Goal: Task Accomplishment & Management: Complete application form

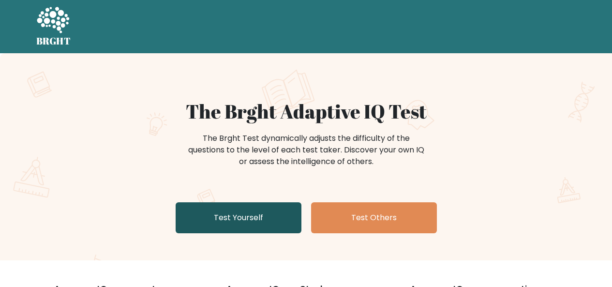
click at [256, 213] on link "Test Yourself" at bounding box center [239, 217] width 126 height 31
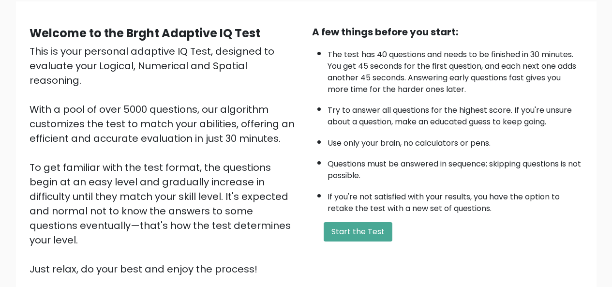
scroll to position [87, 0]
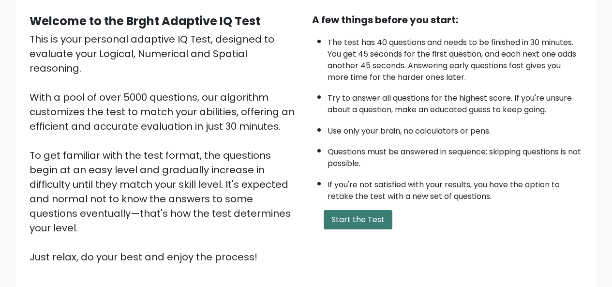
click at [371, 212] on button "Start the Test" at bounding box center [358, 219] width 69 height 19
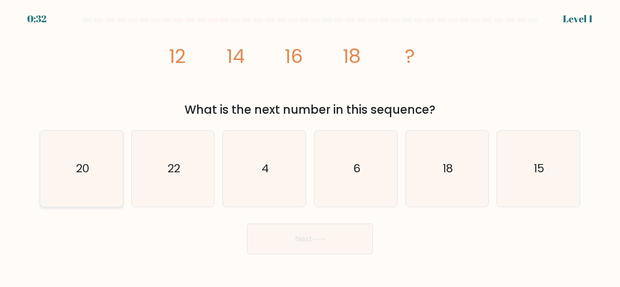
click at [73, 141] on icon "20" at bounding box center [82, 169] width 76 height 76
click at [310, 144] on input "a. 20" at bounding box center [310, 145] width 0 height 2
radio input "true"
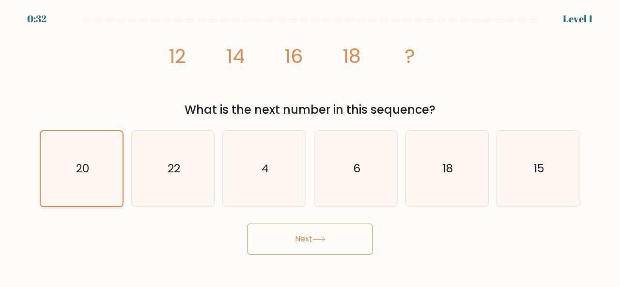
click at [247, 224] on button "Next" at bounding box center [310, 239] width 126 height 31
click at [295, 238] on button "Next" at bounding box center [310, 239] width 126 height 31
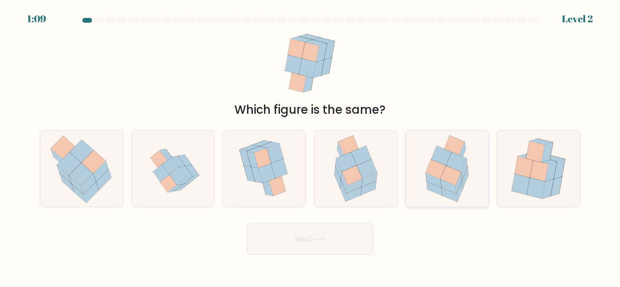
click at [453, 169] on icon at bounding box center [451, 175] width 20 height 19
click at [310, 146] on input "e." at bounding box center [310, 145] width 0 height 2
radio input "true"
click at [289, 239] on button "Next" at bounding box center [310, 239] width 126 height 31
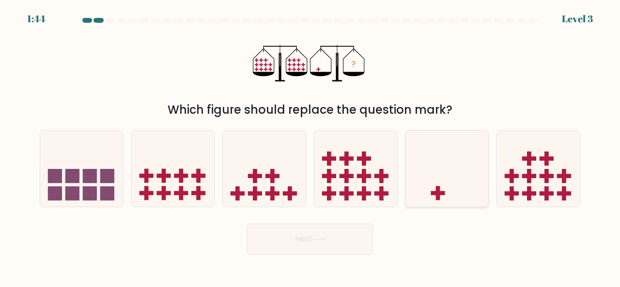
click at [411, 155] on icon at bounding box center [447, 168] width 83 height 68
click at [310, 146] on input "e." at bounding box center [310, 145] width 0 height 2
radio input "true"
click at [334, 233] on button "Next" at bounding box center [310, 239] width 126 height 31
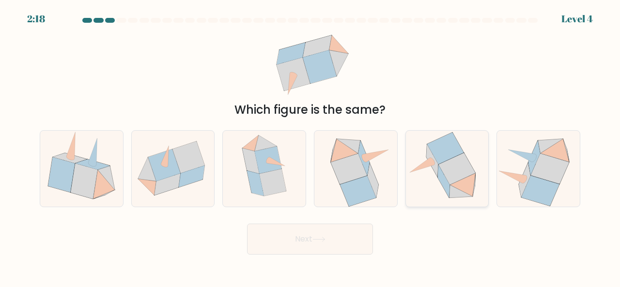
click at [469, 172] on icon at bounding box center [456, 169] width 37 height 32
click at [310, 146] on input "e." at bounding box center [310, 145] width 0 height 2
radio input "true"
click at [336, 229] on button "Next" at bounding box center [310, 239] width 126 height 31
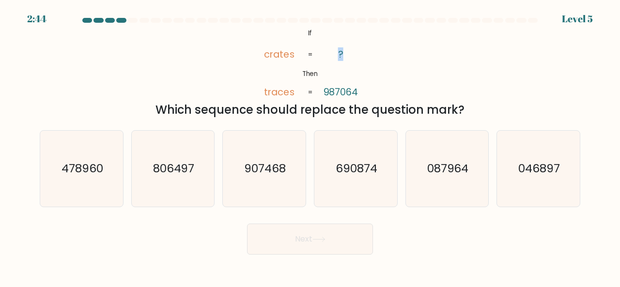
drag, startPoint x: 338, startPoint y: 55, endPoint x: 355, endPoint y: 56, distance: 17.0
click at [355, 56] on icon "@import url('https://fonts.googleapis.com/css?family=Abril+Fatface:400,100,100i…" at bounding box center [310, 63] width 118 height 73
click at [344, 75] on icon "@import url('https://fonts.googleapis.com/css?family=Abril+Fatface:400,100,100i…" at bounding box center [310, 63] width 118 height 73
drag, startPoint x: 266, startPoint y: 52, endPoint x: 271, endPoint y: 54, distance: 5.2
click at [271, 54] on tspan "crates" at bounding box center [279, 54] width 31 height 14
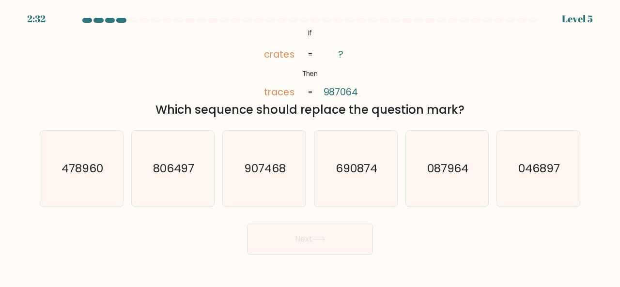
click at [289, 26] on div at bounding box center [310, 22] width 552 height 9
drag, startPoint x: 308, startPoint y: 33, endPoint x: 472, endPoint y: 114, distance: 183.0
click at [472, 114] on div "@import url('https://fonts.googleapis.com/css?family=Abril+Fatface:400,100,100i…" at bounding box center [310, 73] width 552 height 92
copy div "If Then crates traces ? 987064 = = Which sequence should replace the question m…"
click at [488, 102] on div "Which sequence should replace the question mark?" at bounding box center [310, 109] width 529 height 17
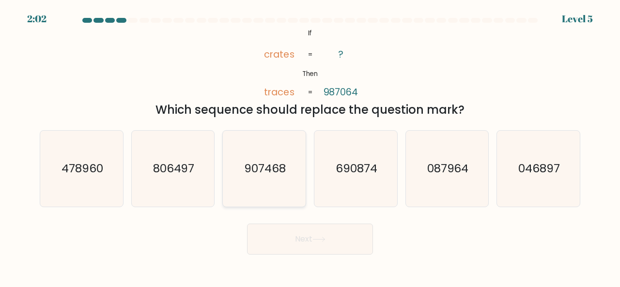
click at [254, 184] on icon "907468" at bounding box center [264, 169] width 76 height 76
click at [310, 146] on input "c. 907468" at bounding box center [310, 145] width 0 height 2
radio input "true"
click at [313, 245] on button "Next" at bounding box center [310, 239] width 126 height 31
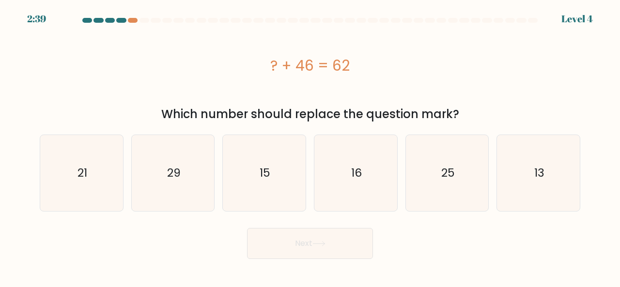
drag, startPoint x: 277, startPoint y: 61, endPoint x: 352, endPoint y: 63, distance: 75.1
click at [352, 63] on div "? + 46 = 62" at bounding box center [310, 66] width 540 height 22
copy div "? + 46 = 62"
click at [236, 63] on div "? + 46 = 62" at bounding box center [310, 66] width 540 height 22
click at [327, 68] on div "? + 46 = 62" at bounding box center [310, 66] width 540 height 22
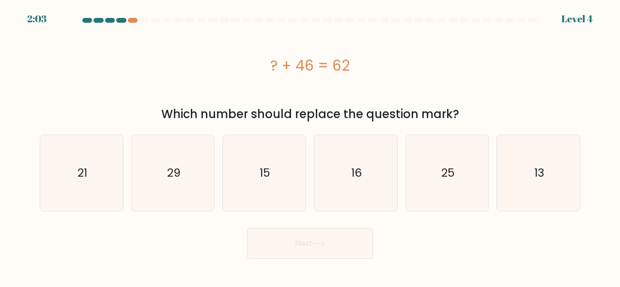
click at [375, 84] on div "? + 46 = 62" at bounding box center [310, 65] width 540 height 77
click at [373, 118] on div "Which number should replace the question mark?" at bounding box center [310, 114] width 529 height 17
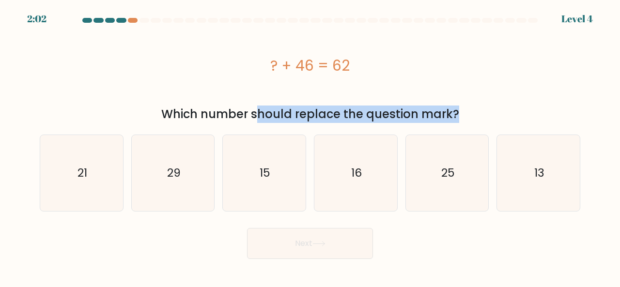
click at [373, 118] on div "Which number should replace the question mark?" at bounding box center [310, 114] width 529 height 17
click at [361, 83] on div "? + 46 = 62" at bounding box center [310, 65] width 540 height 77
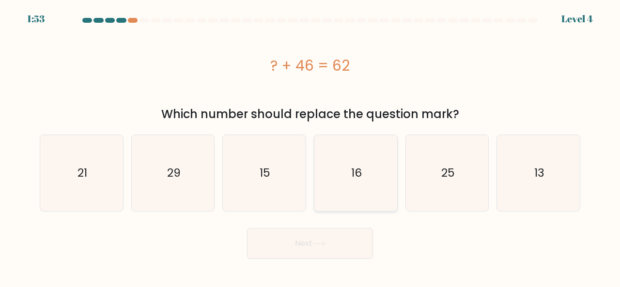
click at [344, 190] on icon "16" at bounding box center [356, 173] width 76 height 76
click at [310, 146] on input "d. 16" at bounding box center [310, 145] width 0 height 2
radio input "true"
click at [317, 248] on button "Next" at bounding box center [310, 243] width 126 height 31
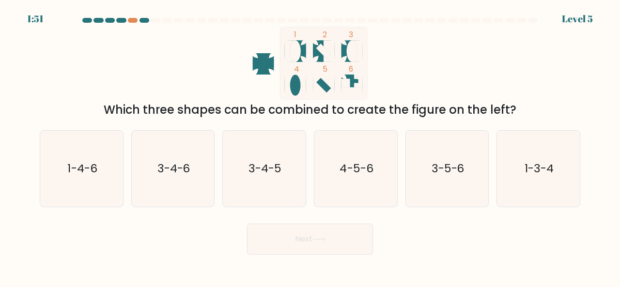
click at [317, 243] on button "Next" at bounding box center [310, 239] width 126 height 31
drag, startPoint x: 317, startPoint y: 243, endPoint x: 415, endPoint y: 47, distance: 218.9
click at [414, 48] on form at bounding box center [310, 136] width 620 height 237
drag, startPoint x: 144, startPoint y: 113, endPoint x: 220, endPoint y: 114, distance: 76.0
click at [220, 114] on div "Which three shapes can be combined to create the figure on the left?" at bounding box center [310, 109] width 529 height 17
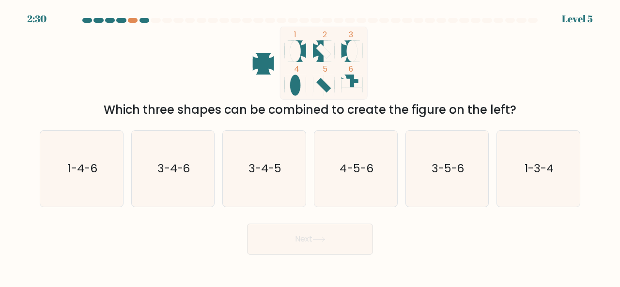
click at [186, 78] on icon "1 2 3 4 5 6" at bounding box center [310, 63] width 260 height 73
click at [540, 180] on icon "1-3-4" at bounding box center [538, 169] width 76 height 76
click at [310, 146] on input "f. 1-3-4" at bounding box center [310, 145] width 0 height 2
radio input "true"
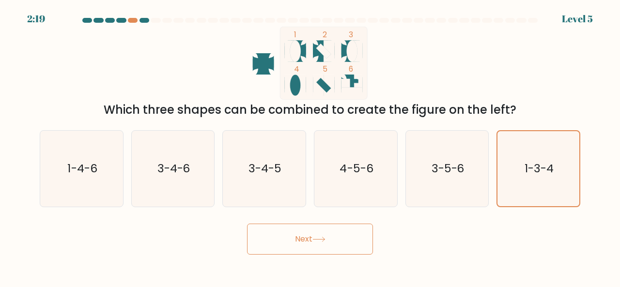
click at [282, 237] on button "Next" at bounding box center [310, 239] width 126 height 31
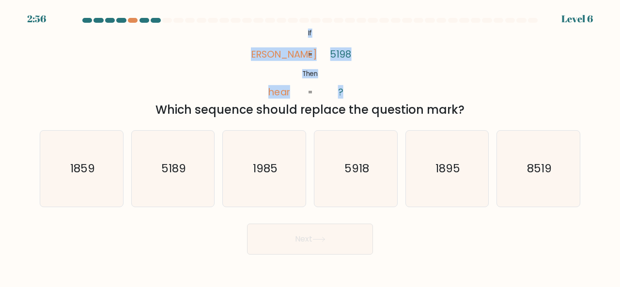
drag, startPoint x: 308, startPoint y: 32, endPoint x: 365, endPoint y: 98, distance: 86.5
click at [365, 98] on icon "@import url('https://fonts.googleapis.com/css?family=Abril+Fatface:400,100,100i…" at bounding box center [310, 63] width 118 height 73
copy icon "If Then rhea hear 5198 ?"
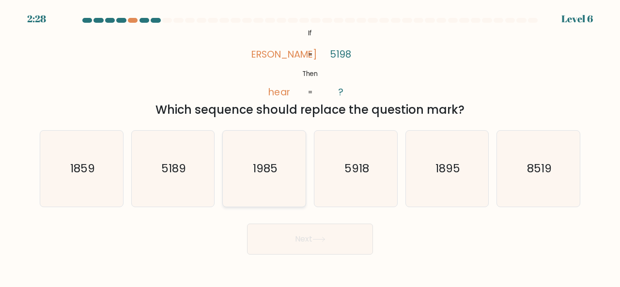
click at [281, 137] on icon "1985" at bounding box center [264, 169] width 76 height 76
click at [310, 144] on input "c. 1985" at bounding box center [310, 145] width 0 height 2
radio input "true"
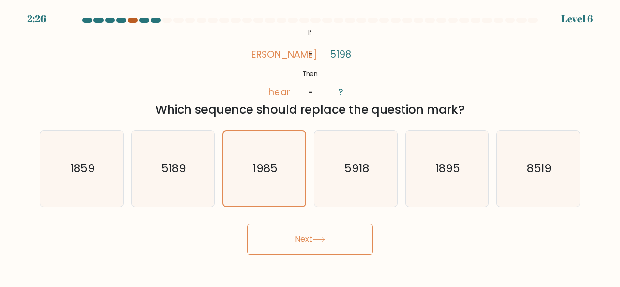
click at [132, 18] on div at bounding box center [133, 20] width 10 height 5
click at [132, 19] on div at bounding box center [133, 20] width 10 height 5
click at [293, 235] on button "Next" at bounding box center [310, 239] width 126 height 31
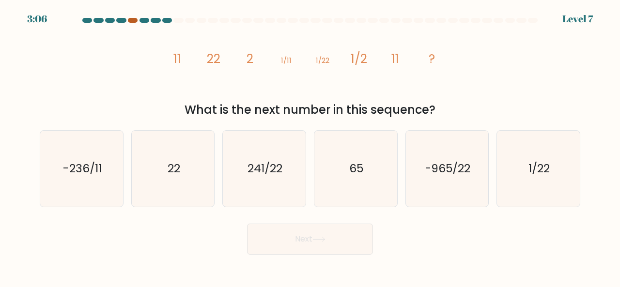
click at [132, 19] on div at bounding box center [133, 20] width 10 height 5
click at [132, 18] on div at bounding box center [133, 20] width 10 height 5
click at [173, 58] on icon "image/svg+xml 11 22 2 1/11 1/22 1/2 11 ?" at bounding box center [310, 63] width 290 height 73
click at [198, 157] on icon "22" at bounding box center [173, 169] width 76 height 76
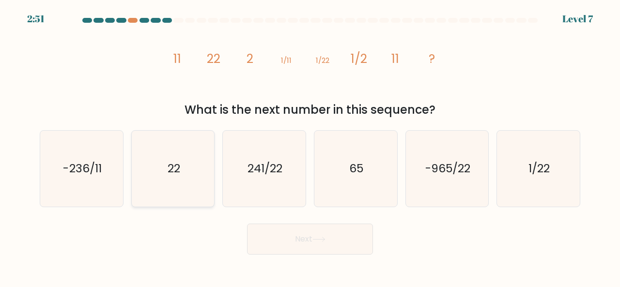
click at [310, 146] on input "b. 22" at bounding box center [310, 145] width 0 height 2
radio input "true"
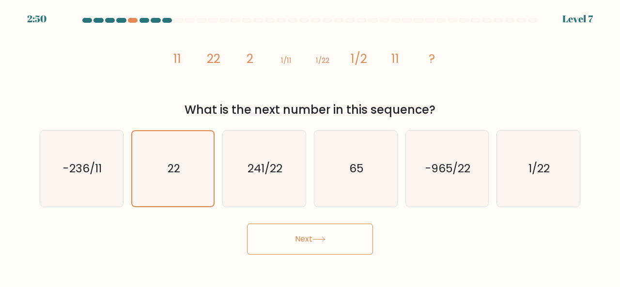
click at [321, 239] on icon at bounding box center [318, 239] width 13 height 5
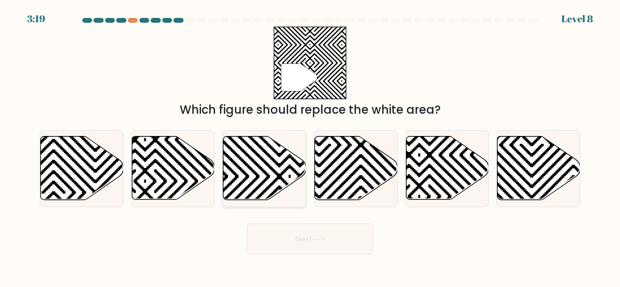
click at [242, 168] on icon at bounding box center [264, 168] width 83 height 63
click at [310, 146] on input "c." at bounding box center [310, 145] width 0 height 2
radio input "true"
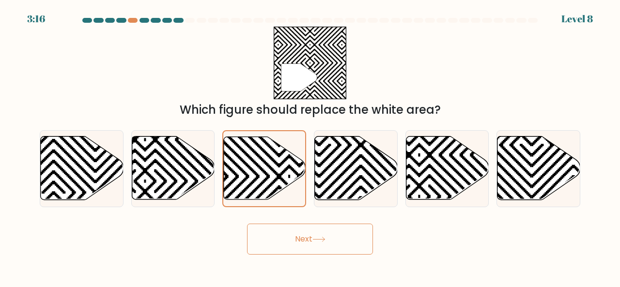
click at [298, 238] on button "Next" at bounding box center [310, 239] width 126 height 31
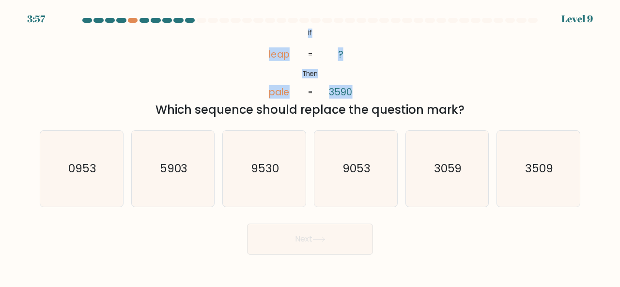
drag, startPoint x: 308, startPoint y: 31, endPoint x: 356, endPoint y: 96, distance: 81.1
click at [356, 96] on icon "@import url('https://fonts.googleapis.com/css?family=Abril+Fatface:400,100,100i…" at bounding box center [310, 63] width 118 height 73
copy icon "If Then leap pale ? 3590"
click at [82, 155] on icon "0953" at bounding box center [82, 169] width 76 height 76
click at [310, 146] on input "a. 0953" at bounding box center [310, 145] width 0 height 2
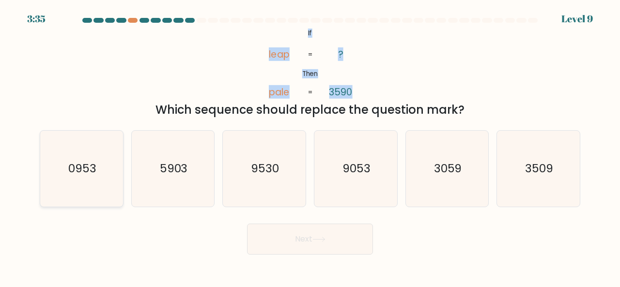
radio input "true"
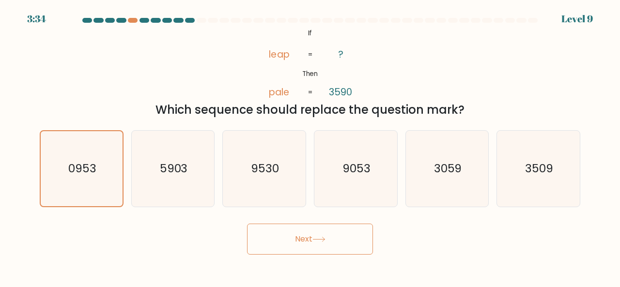
click at [354, 236] on button "Next" at bounding box center [310, 239] width 126 height 31
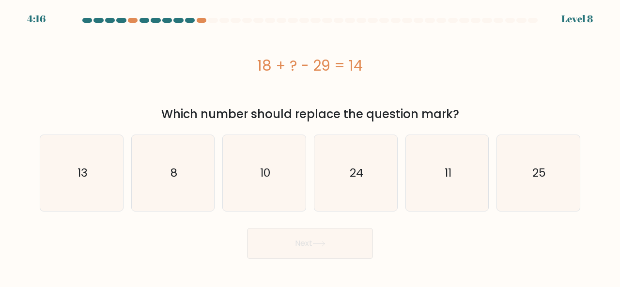
drag, startPoint x: 259, startPoint y: 70, endPoint x: 388, endPoint y: 81, distance: 129.8
click at [388, 81] on div "18 + ? - 29 = 14" at bounding box center [310, 65] width 540 height 77
click at [286, 92] on div "18 + ? - 29 = 14" at bounding box center [310, 65] width 540 height 77
click at [336, 92] on div "18 + ? - 29 = 14" at bounding box center [310, 65] width 540 height 77
click at [358, 56] on div "18 + ? - 29 = 14" at bounding box center [310, 66] width 540 height 22
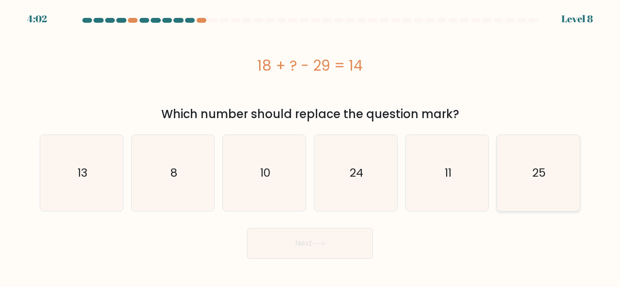
click at [525, 175] on icon "25" at bounding box center [538, 173] width 76 height 76
click at [310, 146] on input "f. 25" at bounding box center [310, 145] width 0 height 2
radio input "true"
click at [288, 252] on button "Next" at bounding box center [310, 243] width 126 height 31
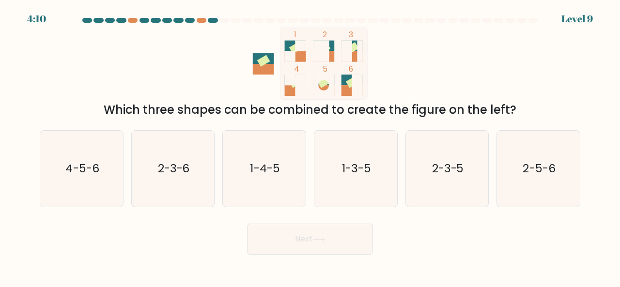
click at [223, 18] on div at bounding box center [224, 20] width 10 height 5
click at [180, 202] on icon "2-3-6" at bounding box center [173, 169] width 76 height 76
click at [310, 146] on input "b. 2-3-6" at bounding box center [310, 145] width 0 height 2
radio input "true"
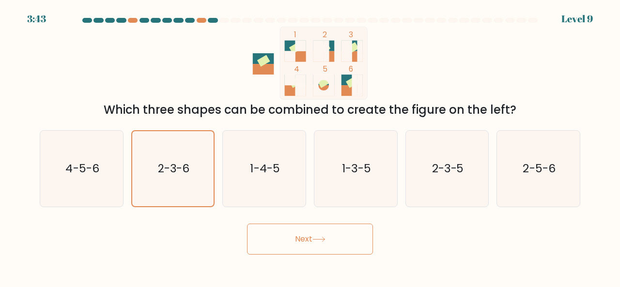
click at [296, 228] on button "Next" at bounding box center [310, 239] width 126 height 31
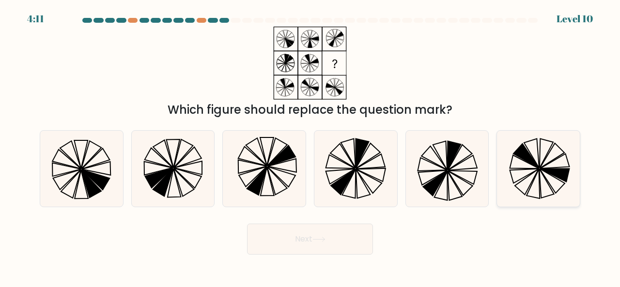
click at [534, 167] on icon at bounding box center [538, 169] width 76 height 76
click at [310, 146] on input "f." at bounding box center [310, 145] width 0 height 2
radio input "true"
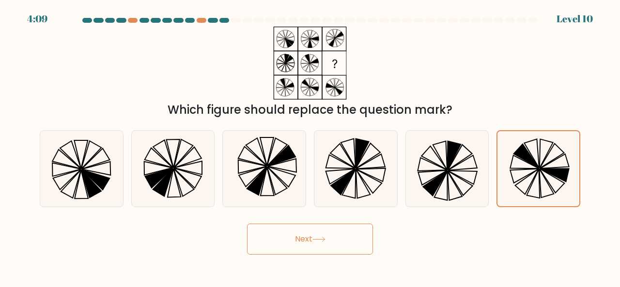
click at [342, 241] on button "Next" at bounding box center [310, 239] width 126 height 31
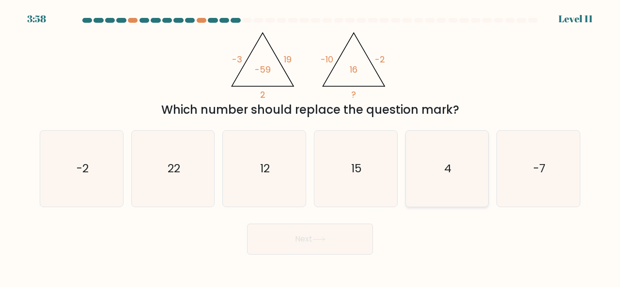
click at [426, 160] on icon "4" at bounding box center [447, 169] width 76 height 76
click at [310, 146] on input "e. 4" at bounding box center [310, 145] width 0 height 2
radio input "true"
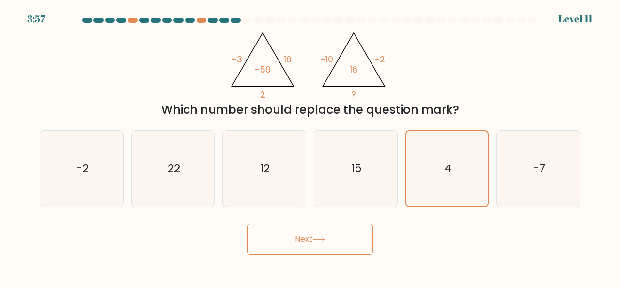
click at [306, 242] on button "Next" at bounding box center [310, 239] width 126 height 31
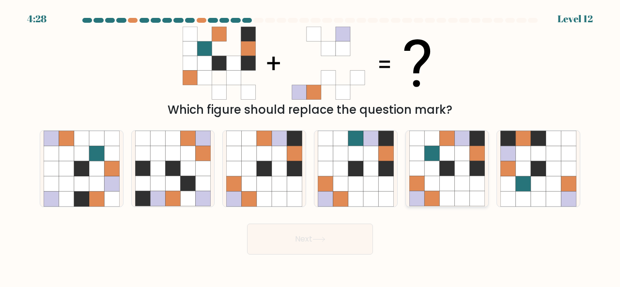
click at [428, 203] on icon at bounding box center [431, 198] width 15 height 15
click at [310, 146] on input "e." at bounding box center [310, 145] width 0 height 2
radio input "true"
click at [325, 253] on button "Next" at bounding box center [310, 239] width 126 height 31
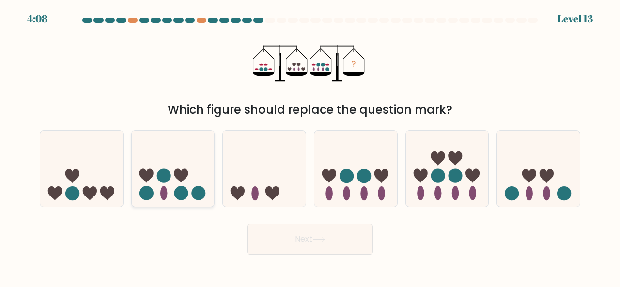
click at [150, 186] on icon at bounding box center [173, 168] width 83 height 68
click at [310, 146] on input "b." at bounding box center [310, 145] width 0 height 2
radio input "true"
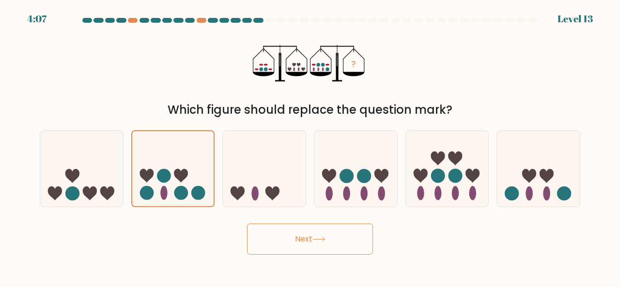
click at [312, 232] on button "Next" at bounding box center [310, 239] width 126 height 31
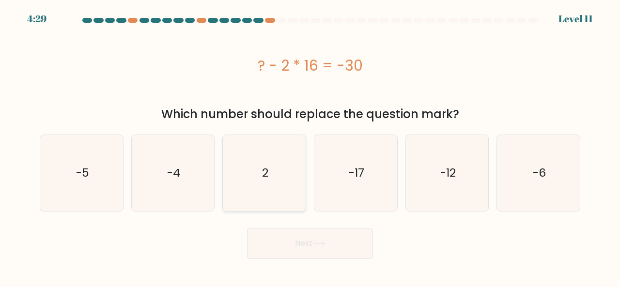
click at [279, 155] on icon "2" at bounding box center [264, 173] width 76 height 76
click at [310, 146] on input "c. 2" at bounding box center [310, 145] width 0 height 2
radio input "true"
click at [303, 251] on button "Next" at bounding box center [310, 243] width 126 height 31
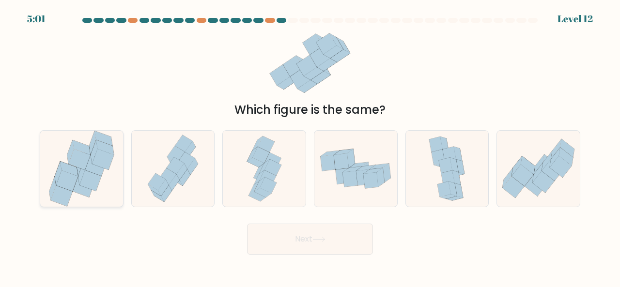
click at [93, 190] on icon at bounding box center [81, 169] width 70 height 76
click at [310, 146] on input "a." at bounding box center [310, 145] width 0 height 2
radio input "true"
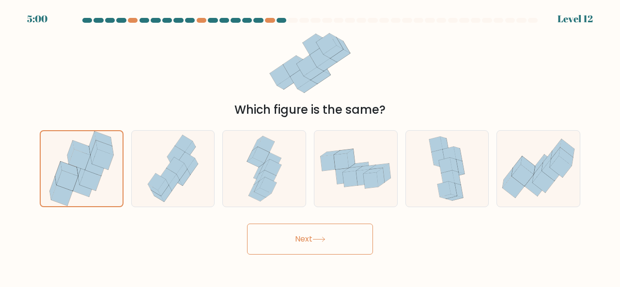
click at [299, 250] on button "Next" at bounding box center [310, 239] width 126 height 31
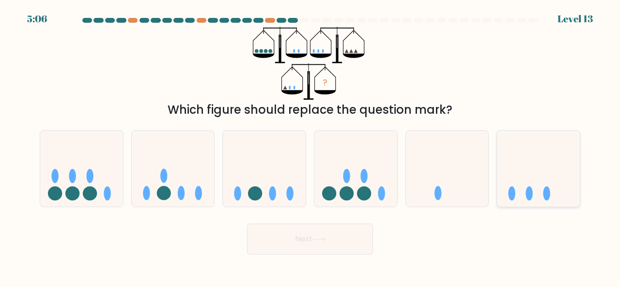
click at [526, 193] on ellipse at bounding box center [528, 193] width 7 height 14
click at [310, 146] on input "f." at bounding box center [310, 145] width 0 height 2
radio input "true"
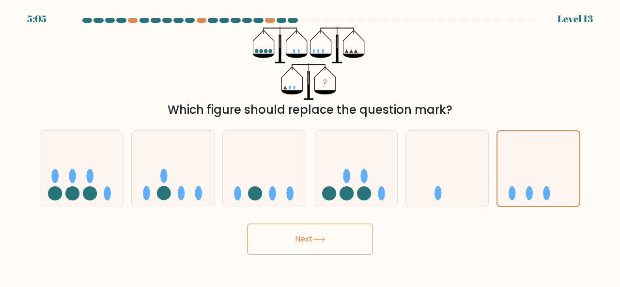
click at [330, 239] on button "Next" at bounding box center [310, 239] width 126 height 31
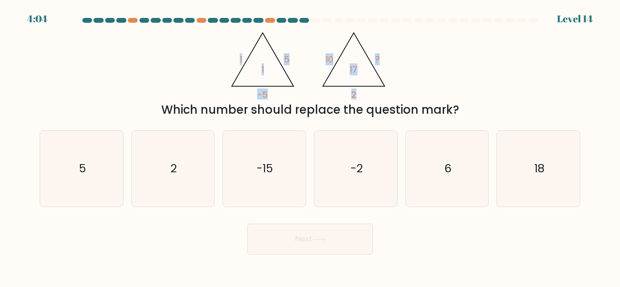
drag, startPoint x: 240, startPoint y: 56, endPoint x: 366, endPoint y: 73, distance: 126.6
click at [366, 73] on icon "@import url('https://fonts.googleapis.com/css?family=Abril+Fatface:400,100,100i…" at bounding box center [310, 63] width 168 height 73
copy g "1 5 -5 1 @import url('https://fonts.googleapis.com/css?family=Abril+Fatface:400…"
click at [445, 39] on div "@import url('https://fonts.googleapis.com/css?family=Abril+Fatface:400,100,100i…" at bounding box center [310, 73] width 552 height 92
click at [297, 166] on icon "-15" at bounding box center [264, 169] width 76 height 76
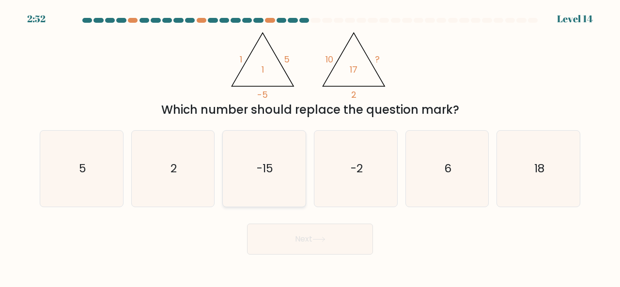
click at [310, 146] on input "c. -15" at bounding box center [310, 145] width 0 height 2
radio input "true"
click at [300, 238] on button "Next" at bounding box center [310, 239] width 126 height 31
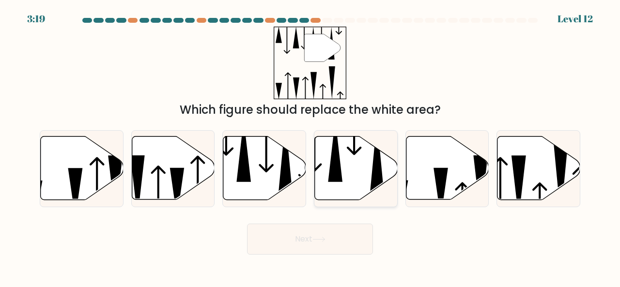
click at [347, 172] on icon at bounding box center [356, 168] width 83 height 63
click at [310, 146] on input "d." at bounding box center [310, 145] width 0 height 2
radio input "true"
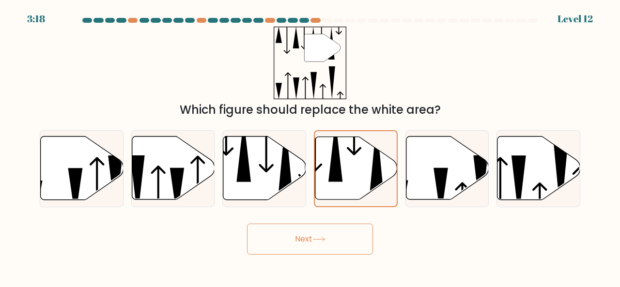
click at [322, 241] on icon at bounding box center [318, 239] width 13 height 5
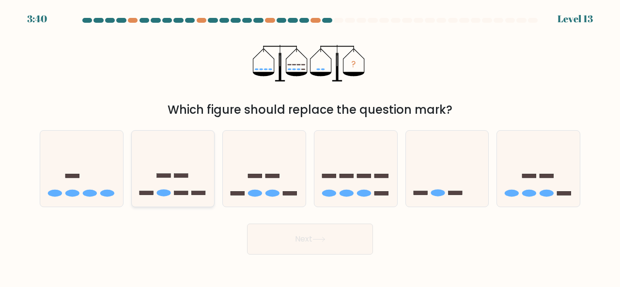
click at [167, 188] on icon at bounding box center [173, 168] width 83 height 68
click at [310, 146] on input "b." at bounding box center [310, 145] width 0 height 2
radio input "true"
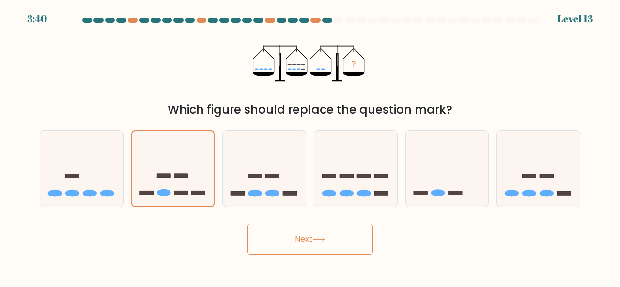
click at [300, 227] on button "Next" at bounding box center [310, 239] width 126 height 31
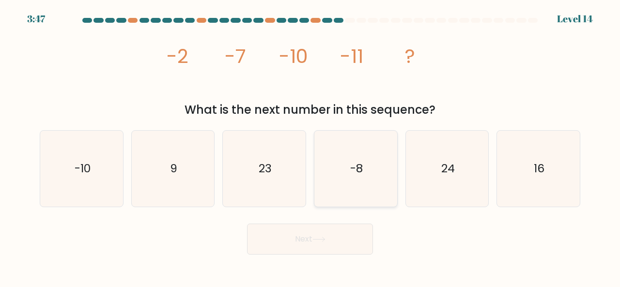
click at [366, 185] on icon "-8" at bounding box center [356, 169] width 76 height 76
click at [310, 146] on input "d. -8" at bounding box center [310, 145] width 0 height 2
radio input "true"
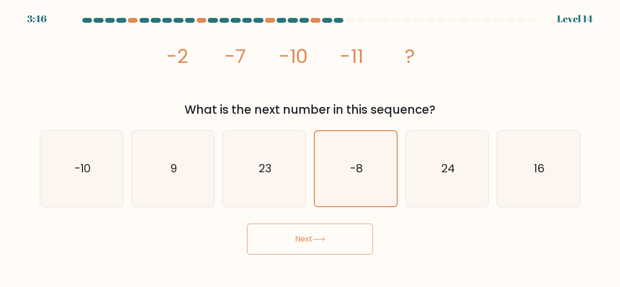
click at [335, 244] on button "Next" at bounding box center [310, 239] width 126 height 31
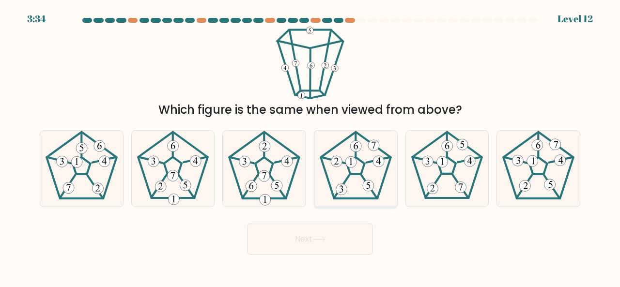
click at [368, 179] on icon at bounding box center [356, 169] width 76 height 76
click at [310, 146] on input "d." at bounding box center [310, 145] width 0 height 2
radio input "true"
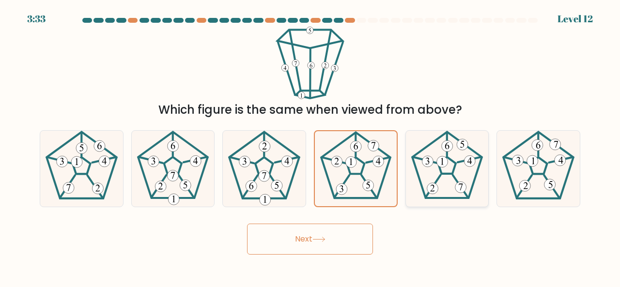
click at [458, 165] on icon at bounding box center [447, 169] width 76 height 76
click at [310, 146] on input "e." at bounding box center [310, 145] width 0 height 2
radio input "true"
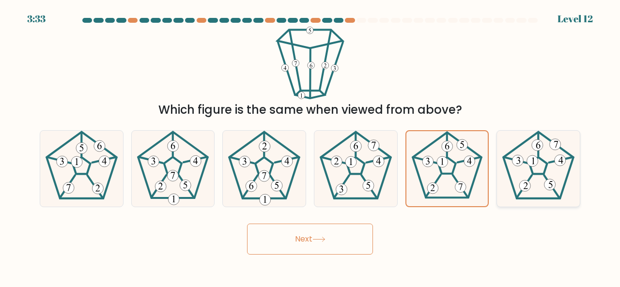
click at [535, 156] on 310 at bounding box center [532, 160] width 11 height 11
click at [310, 146] on input "f." at bounding box center [310, 145] width 0 height 2
radio input "true"
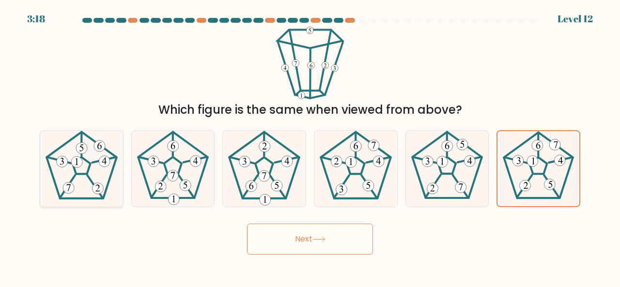
click at [111, 169] on icon at bounding box center [82, 169] width 76 height 76
click at [310, 146] on input "a." at bounding box center [310, 145] width 0 height 2
radio input "true"
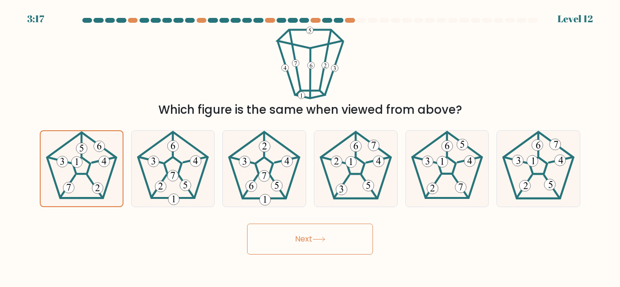
click at [285, 238] on button "Next" at bounding box center [310, 239] width 126 height 31
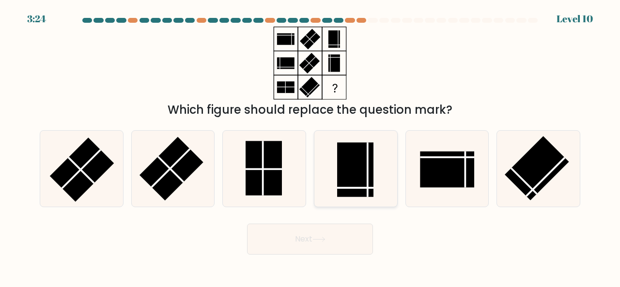
click at [351, 159] on rect at bounding box center [355, 169] width 36 height 54
click at [310, 146] on input "d." at bounding box center [310, 145] width 0 height 2
radio input "true"
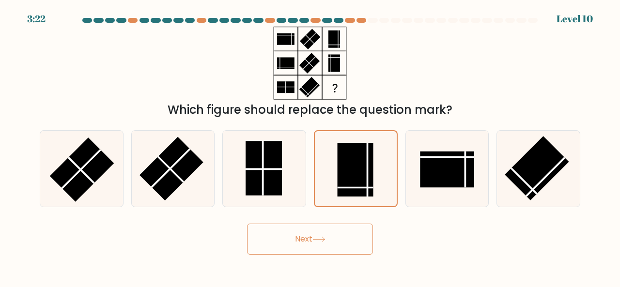
click at [336, 248] on button "Next" at bounding box center [310, 239] width 126 height 31
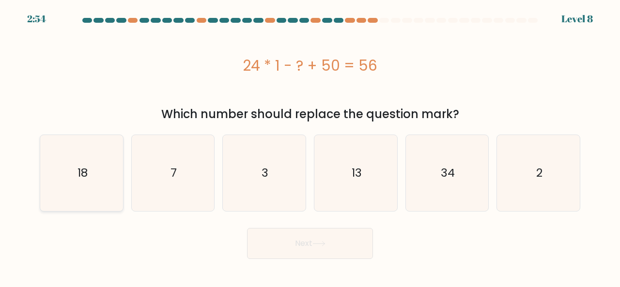
click at [107, 186] on icon "18" at bounding box center [82, 173] width 76 height 76
click at [310, 146] on input "a. 18" at bounding box center [310, 145] width 0 height 2
radio input "true"
click at [308, 258] on button "Next" at bounding box center [310, 243] width 126 height 31
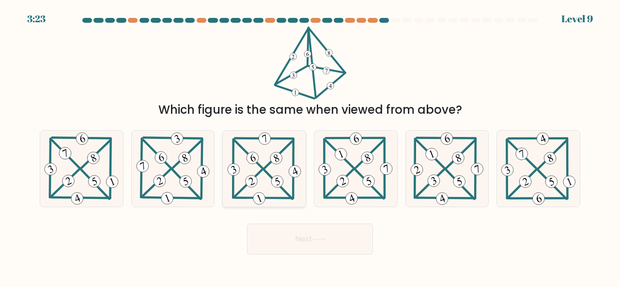
click at [269, 168] on icon at bounding box center [264, 169] width 77 height 76
click at [310, 146] on input "c." at bounding box center [310, 145] width 0 height 2
radio input "true"
click at [269, 168] on icon at bounding box center [264, 168] width 76 height 75
click at [310, 146] on input "c." at bounding box center [310, 145] width 0 height 2
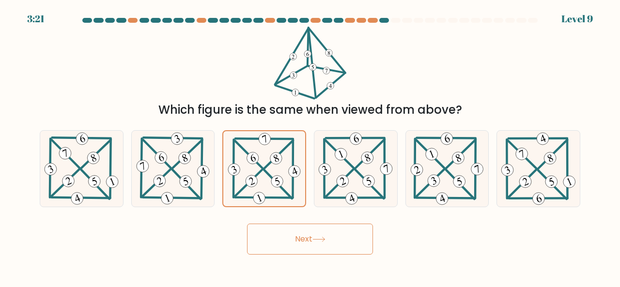
click at [306, 236] on button "Next" at bounding box center [310, 239] width 126 height 31
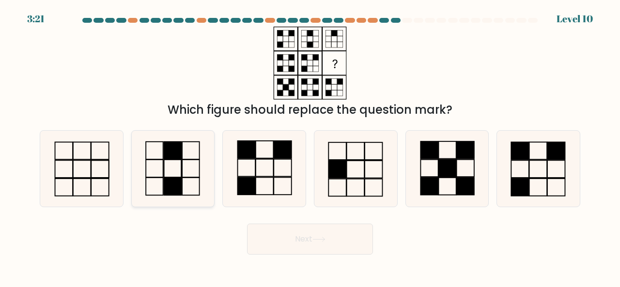
click at [182, 161] on rect at bounding box center [190, 168] width 17 height 17
click at [310, 146] on input "b." at bounding box center [310, 145] width 0 height 2
radio input "true"
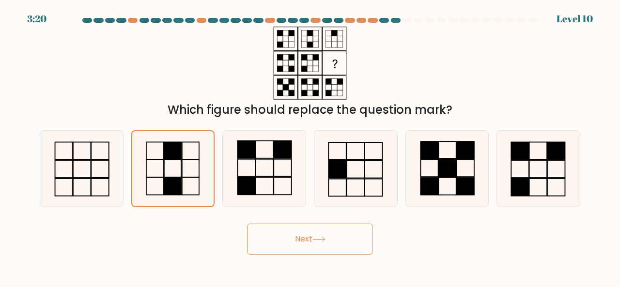
click at [307, 253] on button "Next" at bounding box center [310, 239] width 126 height 31
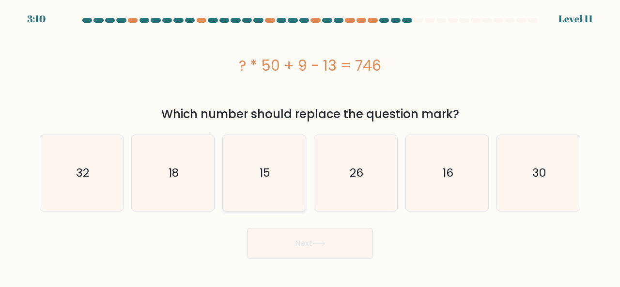
click at [252, 211] on icon "15" at bounding box center [264, 173] width 76 height 76
click at [310, 146] on input "c. 15" at bounding box center [310, 145] width 0 height 2
radio input "true"
click at [322, 245] on icon at bounding box center [318, 243] width 13 height 5
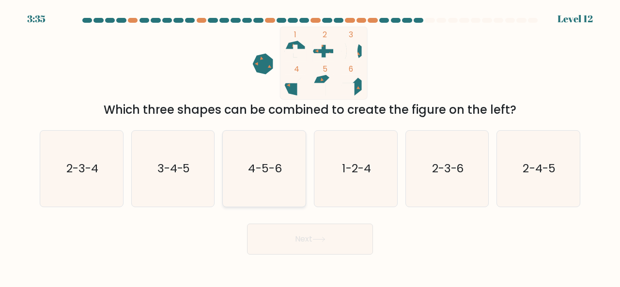
click at [284, 196] on icon "4-5-6" at bounding box center [264, 169] width 76 height 76
click at [310, 146] on input "c. 4-5-6" at bounding box center [310, 145] width 0 height 2
radio input "true"
click at [350, 251] on button "Next" at bounding box center [310, 239] width 126 height 31
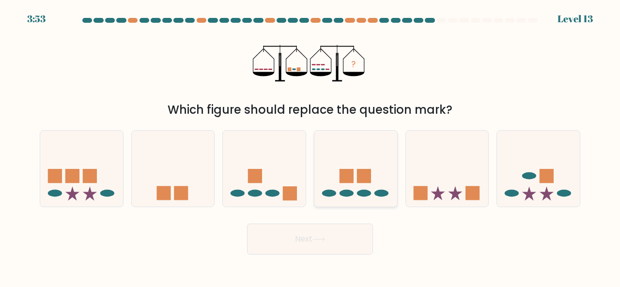
click at [349, 174] on rect at bounding box center [346, 176] width 14 height 14
click at [310, 146] on input "d." at bounding box center [310, 145] width 0 height 2
radio input "true"
click at [518, 189] on icon at bounding box center [538, 168] width 83 height 68
click at [310, 146] on input "f." at bounding box center [310, 145] width 0 height 2
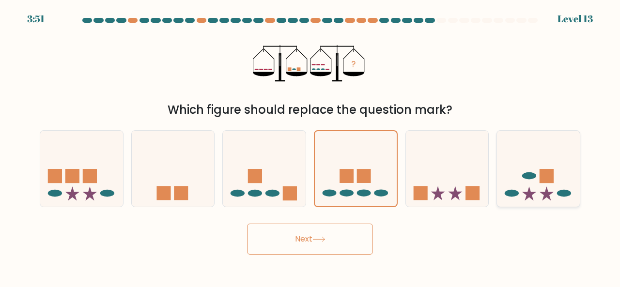
radio input "true"
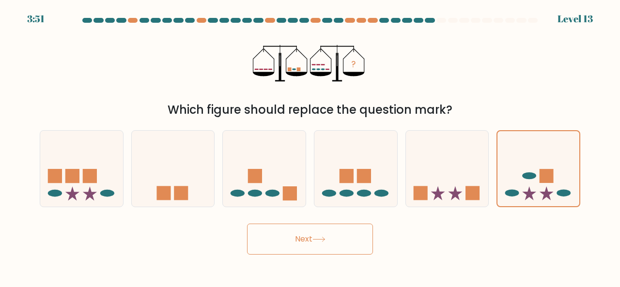
click at [331, 239] on button "Next" at bounding box center [310, 239] width 126 height 31
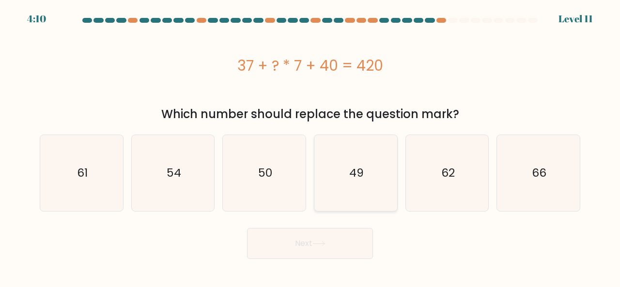
drag, startPoint x: 352, startPoint y: 183, endPoint x: 343, endPoint y: 198, distance: 18.4
click at [352, 183] on icon "49" at bounding box center [356, 173] width 76 height 76
click at [324, 244] on button "Next" at bounding box center [310, 243] width 126 height 31
click at [380, 194] on icon "49" at bounding box center [356, 173] width 76 height 76
click at [310, 146] on input "d. 49" at bounding box center [310, 145] width 0 height 2
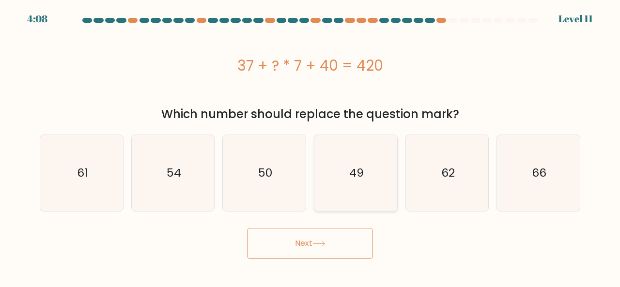
radio input "true"
click at [336, 249] on button "Next" at bounding box center [310, 243] width 126 height 31
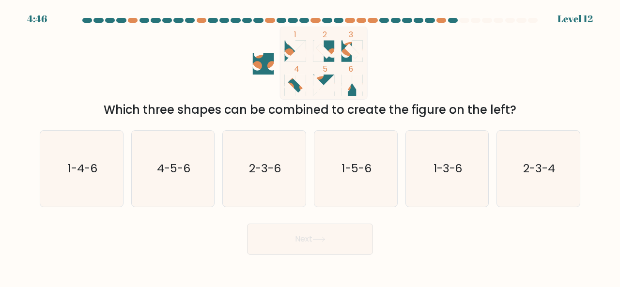
drag, startPoint x: 344, startPoint y: 55, endPoint x: 357, endPoint y: 64, distance: 16.0
click at [357, 64] on rect at bounding box center [323, 63] width 87 height 73
click at [405, 66] on icon "1 2 3 4 5 6" at bounding box center [310, 63] width 260 height 73
click at [525, 150] on icon "2-3-4" at bounding box center [538, 169] width 76 height 76
click at [310, 146] on input "f. 2-3-4" at bounding box center [310, 145] width 0 height 2
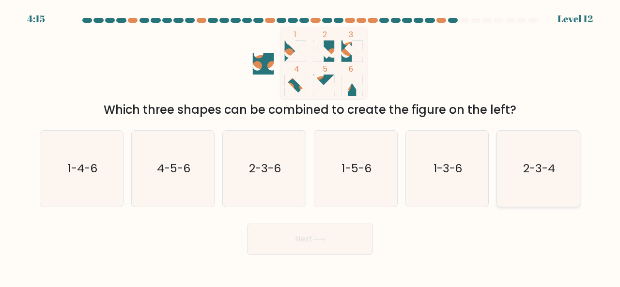
radio input "true"
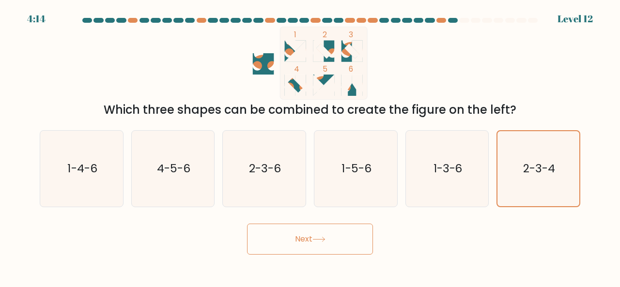
click at [288, 228] on button "Next" at bounding box center [310, 239] width 126 height 31
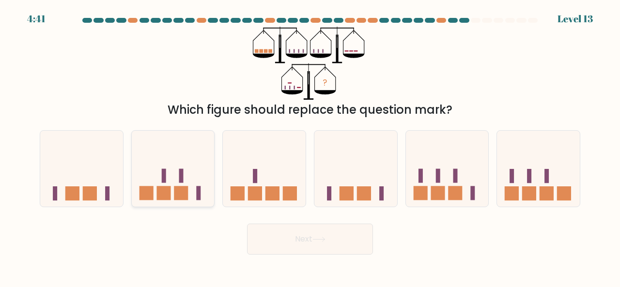
click at [172, 186] on icon at bounding box center [173, 168] width 83 height 68
click at [310, 146] on input "b." at bounding box center [310, 145] width 0 height 2
radio input "true"
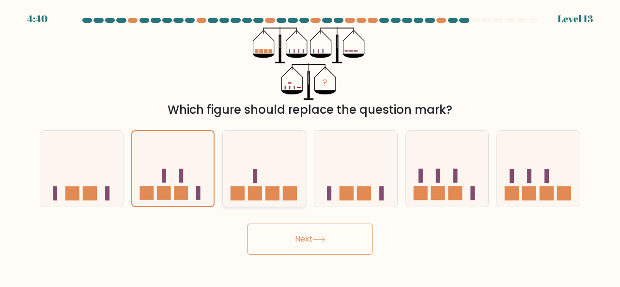
click at [259, 188] on rect at bounding box center [255, 193] width 14 height 14
click at [310, 146] on input "c." at bounding box center [310, 145] width 0 height 2
radio input "true"
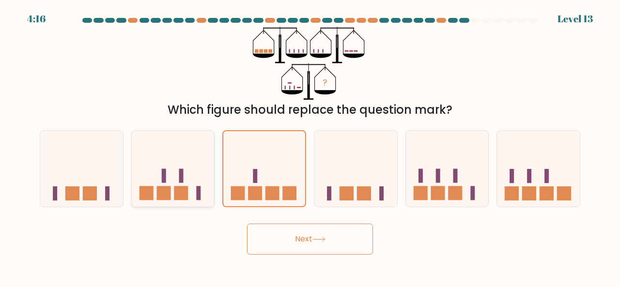
click at [159, 165] on icon at bounding box center [173, 168] width 83 height 68
click at [310, 146] on input "b." at bounding box center [310, 145] width 0 height 2
radio input "true"
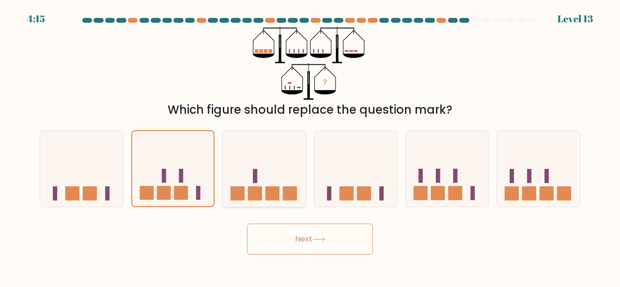
click at [255, 192] on rect at bounding box center [255, 193] width 14 height 14
click at [310, 146] on input "c." at bounding box center [310, 145] width 0 height 2
radio input "true"
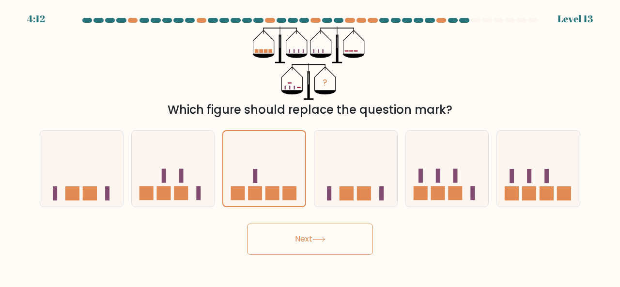
click at [284, 234] on button "Next" at bounding box center [310, 239] width 126 height 31
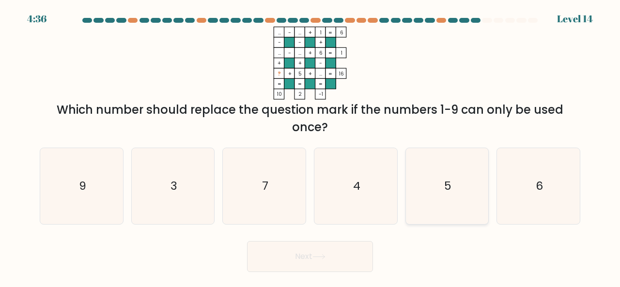
click at [444, 197] on icon "5" at bounding box center [447, 186] width 76 height 76
click at [310, 146] on input "e. 5" at bounding box center [310, 145] width 0 height 2
radio input "true"
click at [343, 259] on button "Next" at bounding box center [310, 256] width 126 height 31
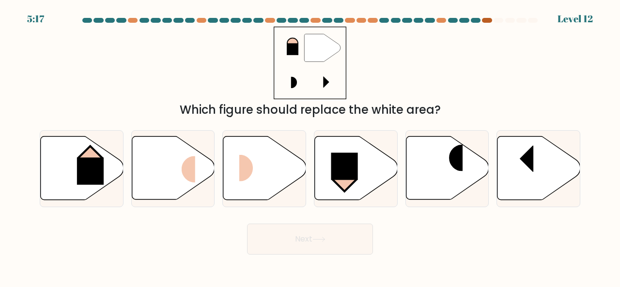
click at [490, 19] on div at bounding box center [487, 20] width 10 height 5
click at [490, 20] on div at bounding box center [487, 20] width 10 height 5
click at [489, 19] on div at bounding box center [487, 20] width 10 height 5
click at [489, 18] on div at bounding box center [487, 20] width 10 height 5
click at [491, 21] on div at bounding box center [487, 20] width 10 height 5
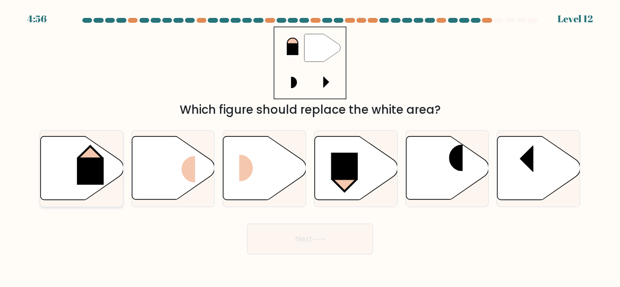
click at [53, 151] on icon at bounding box center [82, 168] width 83 height 63
click at [310, 146] on input "a." at bounding box center [310, 145] width 0 height 2
radio input "true"
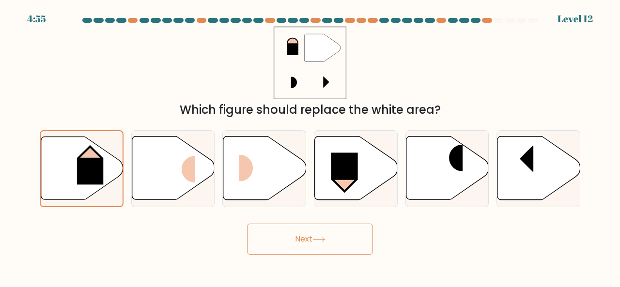
click at [306, 233] on button "Next" at bounding box center [310, 239] width 126 height 31
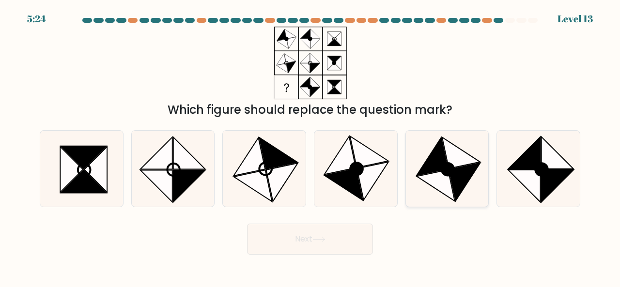
click at [445, 181] on icon at bounding box center [435, 185] width 38 height 31
click at [310, 146] on input "e." at bounding box center [310, 145] width 0 height 2
radio input "true"
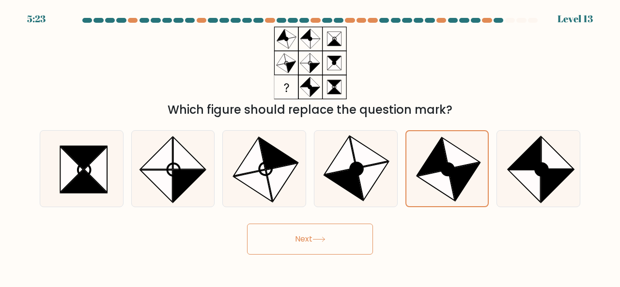
click at [344, 254] on button "Next" at bounding box center [310, 239] width 126 height 31
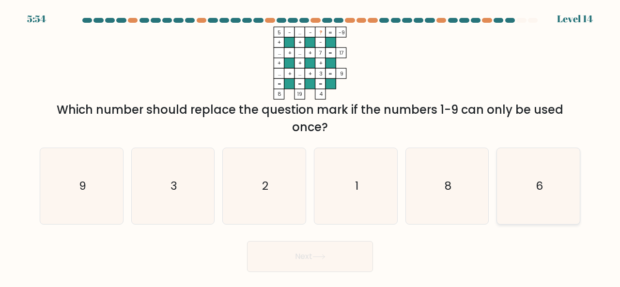
click at [526, 202] on icon "6" at bounding box center [538, 186] width 76 height 76
click at [310, 146] on input "f. 6" at bounding box center [310, 145] width 0 height 2
radio input "true"
click at [336, 251] on button "Next" at bounding box center [310, 256] width 126 height 31
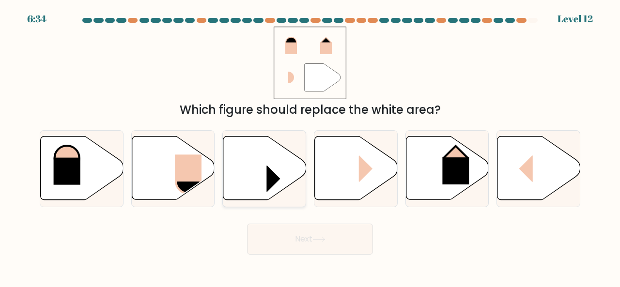
click at [257, 165] on icon at bounding box center [264, 168] width 83 height 63
click at [310, 146] on input "c." at bounding box center [310, 145] width 0 height 2
radio input "true"
click at [375, 175] on rect at bounding box center [373, 168] width 28 height 27
click at [310, 146] on input "d." at bounding box center [310, 145] width 0 height 2
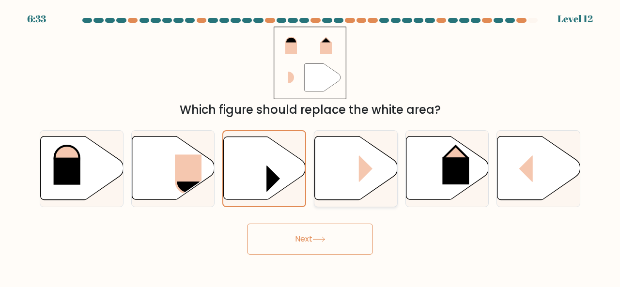
radio input "true"
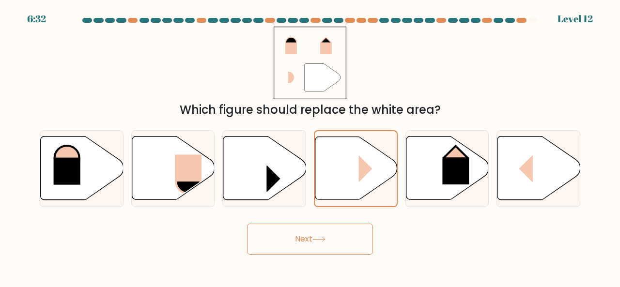
click at [338, 242] on button "Next" at bounding box center [310, 239] width 126 height 31
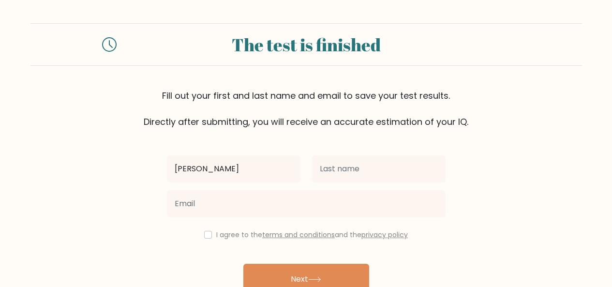
type input "Vatsal"
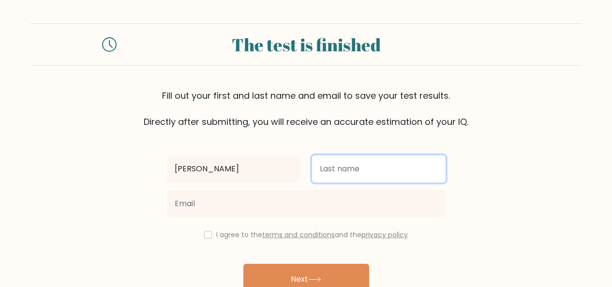
click at [354, 173] on input "text" at bounding box center [379, 168] width 134 height 27
type input "Maurya"
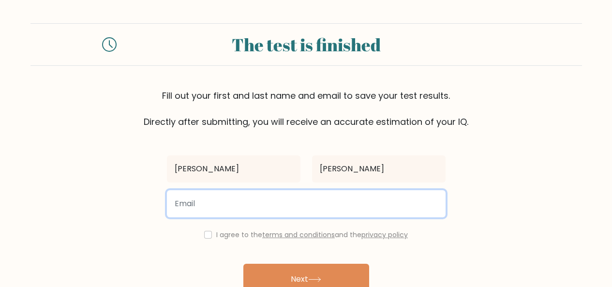
click at [315, 200] on input "email" at bounding box center [306, 203] width 279 height 27
type input "vatsalmaurya5@gmail.com"
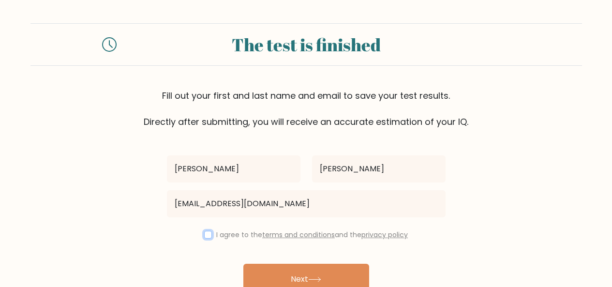
click at [207, 235] on input "checkbox" at bounding box center [208, 235] width 8 height 8
checkbox input "true"
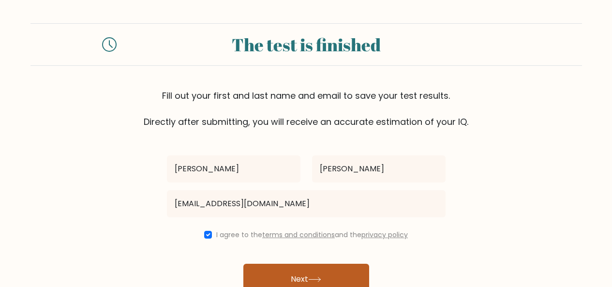
click at [296, 273] on button "Next" at bounding box center [307, 279] width 126 height 31
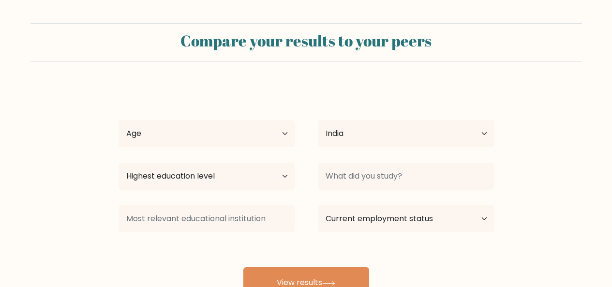
select select "IN"
click at [224, 127] on select "Age Under 18 years old 18-24 years old 25-34 years old 35-44 years old 45-54 ye…" at bounding box center [207, 133] width 176 height 27
select select "min_18"
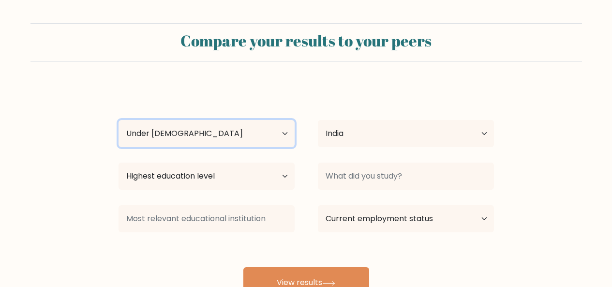
click at [119, 120] on select "Age Under 18 years old 18-24 years old 25-34 years old 35-44 years old 45-54 ye…" at bounding box center [207, 133] width 176 height 27
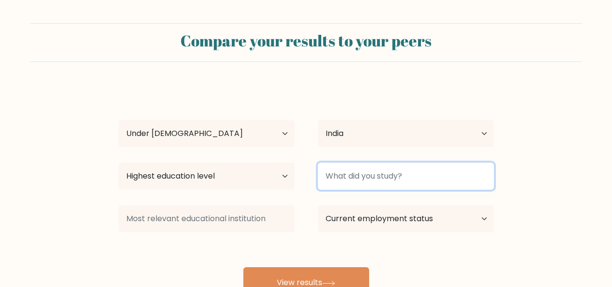
click at [358, 181] on input at bounding box center [406, 176] width 176 height 27
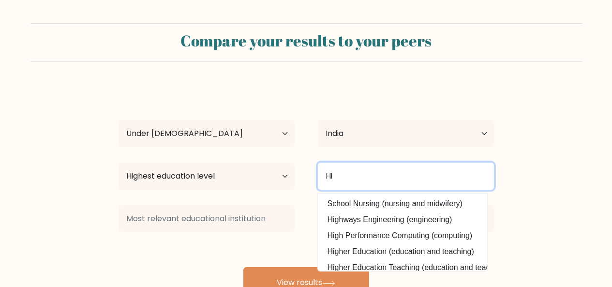
type input "H"
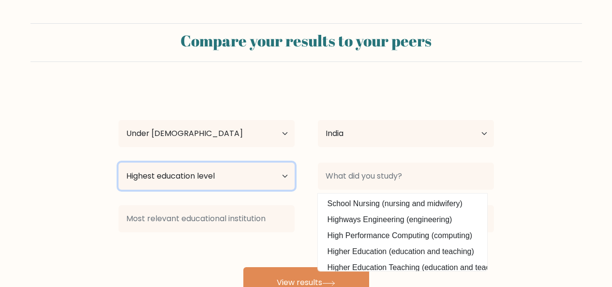
click at [253, 186] on select "Highest education level No schooling Primary Lower Secondary Upper Secondary Oc…" at bounding box center [207, 176] width 176 height 27
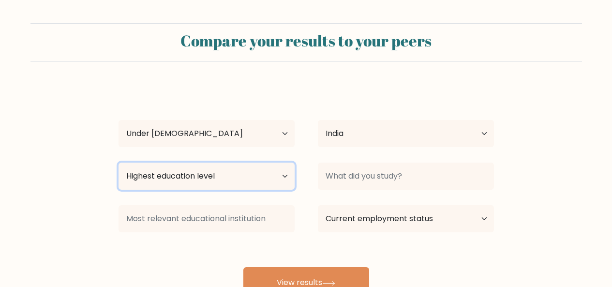
select select "upper_secondary"
click at [119, 163] on select "Highest education level No schooling Primary Lower Secondary Upper Secondary Oc…" at bounding box center [207, 176] width 176 height 27
click at [198, 175] on select "Highest education level No schooling Primary Lower Secondary Upper Secondary Oc…" at bounding box center [207, 176] width 176 height 27
click at [119, 163] on select "Highest education level No schooling Primary Lower Secondary Upper Secondary Oc…" at bounding box center [207, 176] width 176 height 27
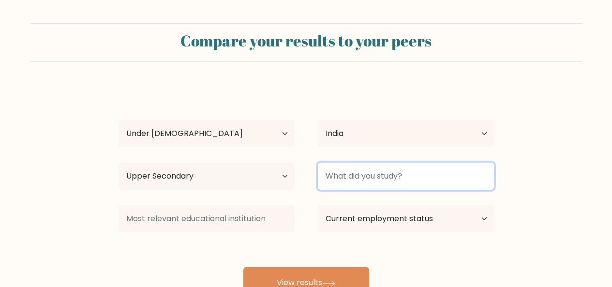
click at [385, 175] on input at bounding box center [406, 176] width 176 height 27
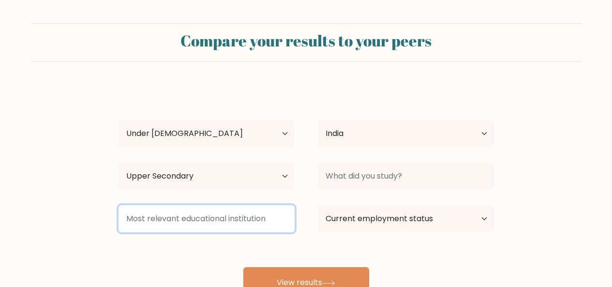
click at [274, 214] on input at bounding box center [207, 218] width 176 height 27
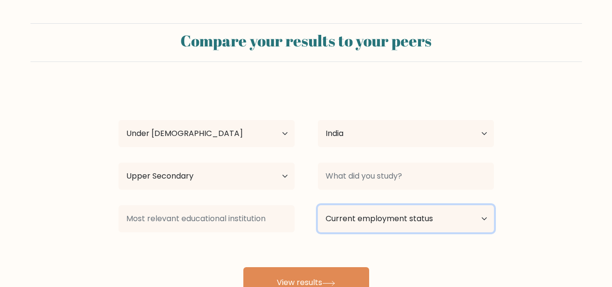
click at [354, 224] on select "Current employment status Employed Student Retired Other / prefer not to answer" at bounding box center [406, 218] width 176 height 27
select select "student"
click at [318, 205] on select "Current employment status Employed Student Retired Other / prefer not to answer" at bounding box center [406, 218] width 176 height 27
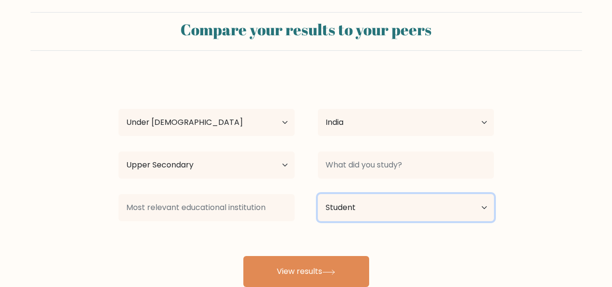
scroll to position [80, 0]
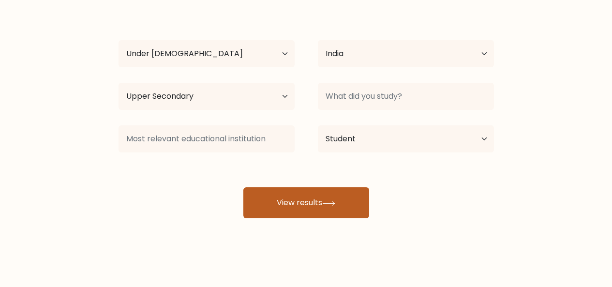
click at [323, 211] on button "View results" at bounding box center [307, 202] width 126 height 31
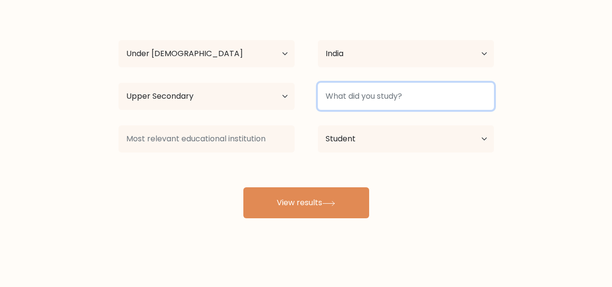
click at [433, 99] on input at bounding box center [406, 96] width 176 height 27
type input "Commerce with maths"
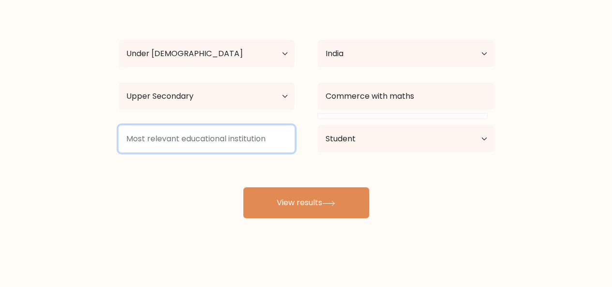
click at [247, 140] on input at bounding box center [207, 138] width 176 height 27
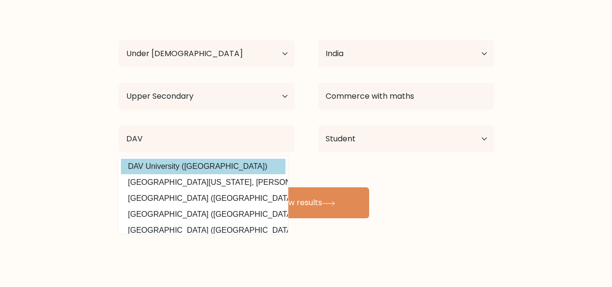
click at [214, 171] on option "DAV University (India)" at bounding box center [203, 166] width 165 height 15
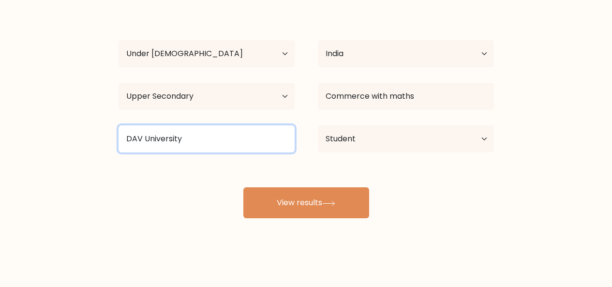
drag, startPoint x: 234, startPoint y: 135, endPoint x: 147, endPoint y: 148, distance: 88.1
click at [147, 148] on input "DAV University" at bounding box center [207, 138] width 176 height 27
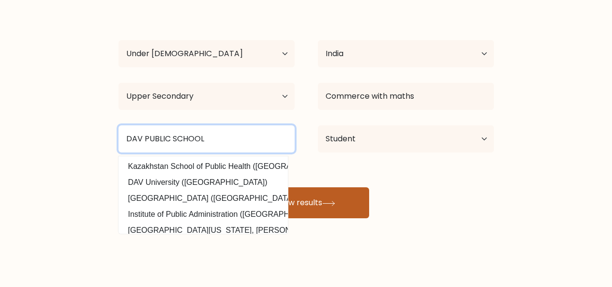
type input "DAV PUBLIC SCHOOL"
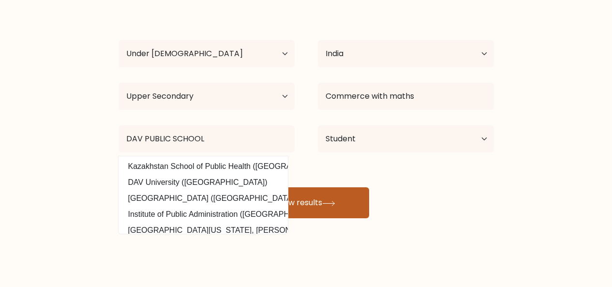
click at [328, 200] on button "View results" at bounding box center [307, 202] width 126 height 31
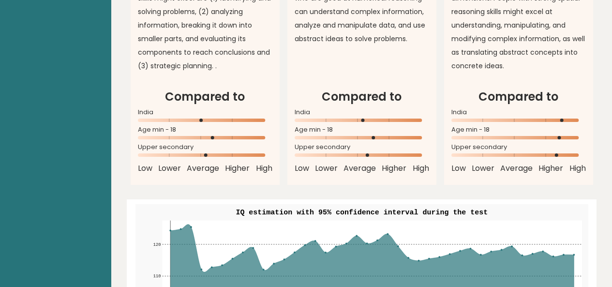
scroll to position [986, 0]
click at [149, 128] on div "Age min - 18" at bounding box center [205, 135] width 135 height 15
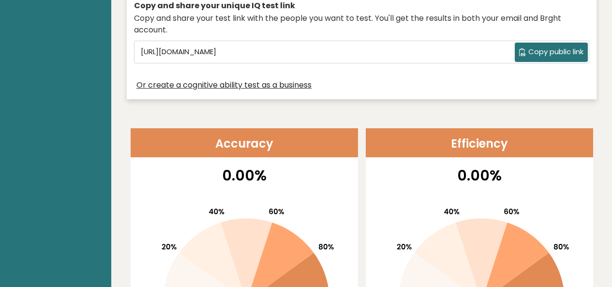
scroll to position [260, 0]
